Goal: Task Accomplishment & Management: Use online tool/utility

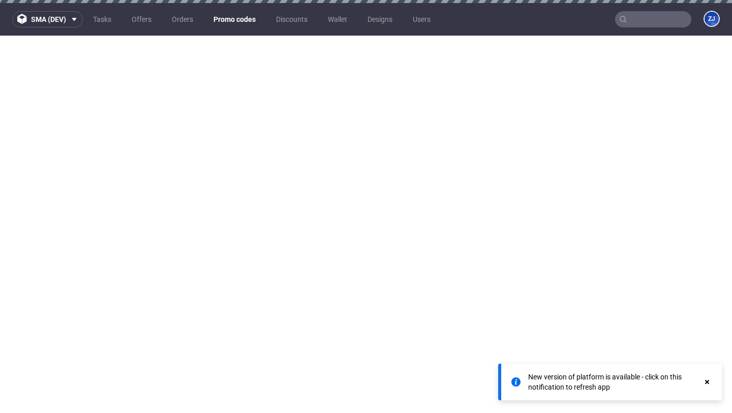
click at [236, 14] on link "Promo codes" at bounding box center [234, 19] width 54 height 16
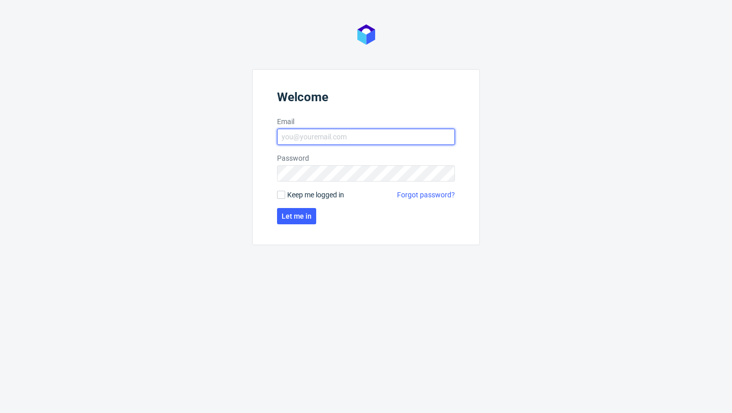
click at [287, 133] on input "Email" at bounding box center [366, 137] width 178 height 16
type input "zuzanna.jozefowicz@packhelp.com"
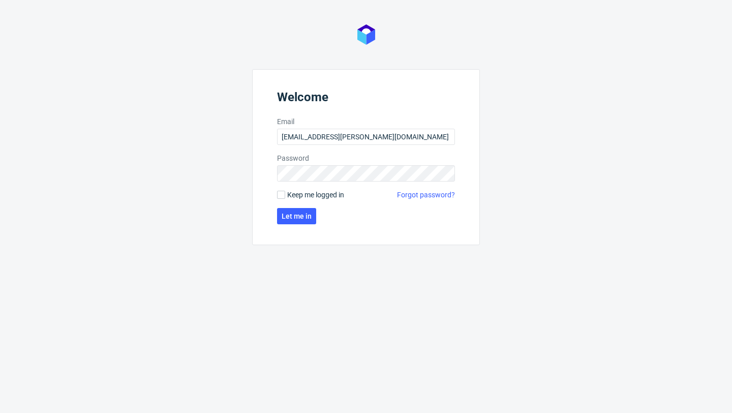
click at [313, 198] on span "Keep me logged in" at bounding box center [315, 195] width 57 height 10
click at [285, 198] on input "Keep me logged in" at bounding box center [281, 195] width 8 height 8
checkbox input "true"
click at [310, 213] on span "Let me in" at bounding box center [297, 216] width 30 height 7
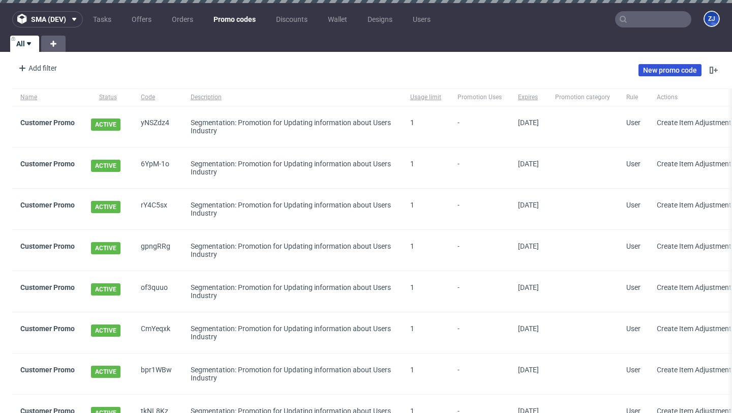
click at [662, 69] on link "New promo code" at bounding box center [670, 70] width 63 height 12
